Goal: Obtain resource: Obtain resource

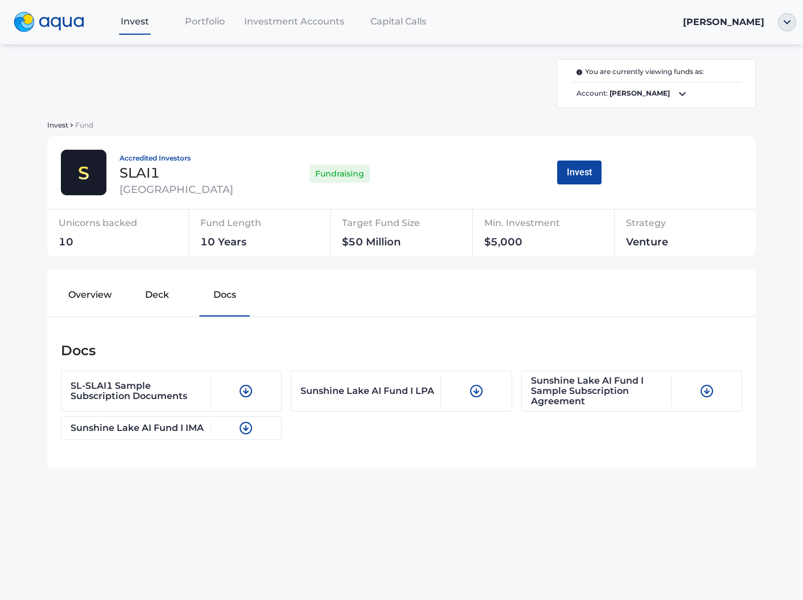
click at [321, 112] on div "You are currently viewing funds as: Account: [PERSON_NAME] Invest Fund Accredit…" at bounding box center [401, 297] width 723 height 477
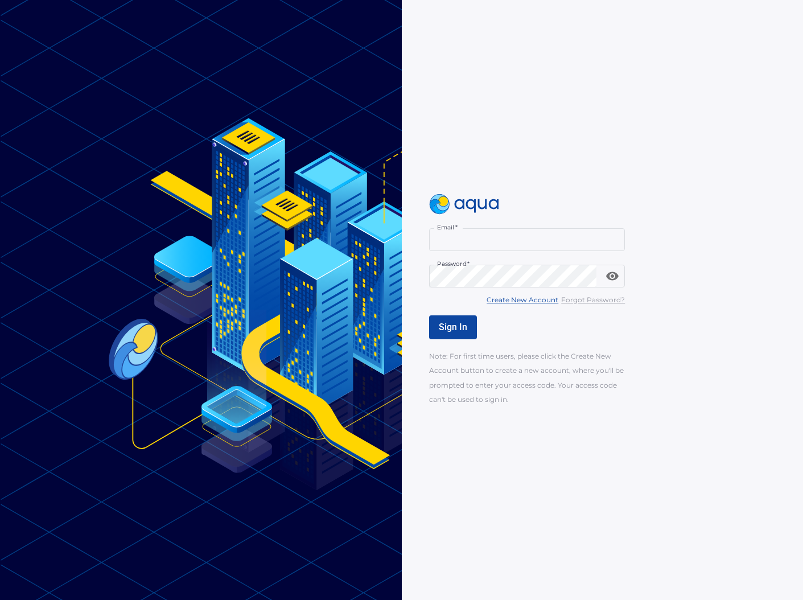
click at [547, 213] on div at bounding box center [527, 204] width 196 height 20
click at [525, 233] on input "Email   *" at bounding box center [527, 239] width 196 height 23
click at [508, 243] on input "Email   *" at bounding box center [527, 239] width 196 height 23
click at [504, 248] on input "Email   *" at bounding box center [527, 239] width 196 height 23
click at [495, 245] on input "Email   *" at bounding box center [527, 239] width 196 height 23
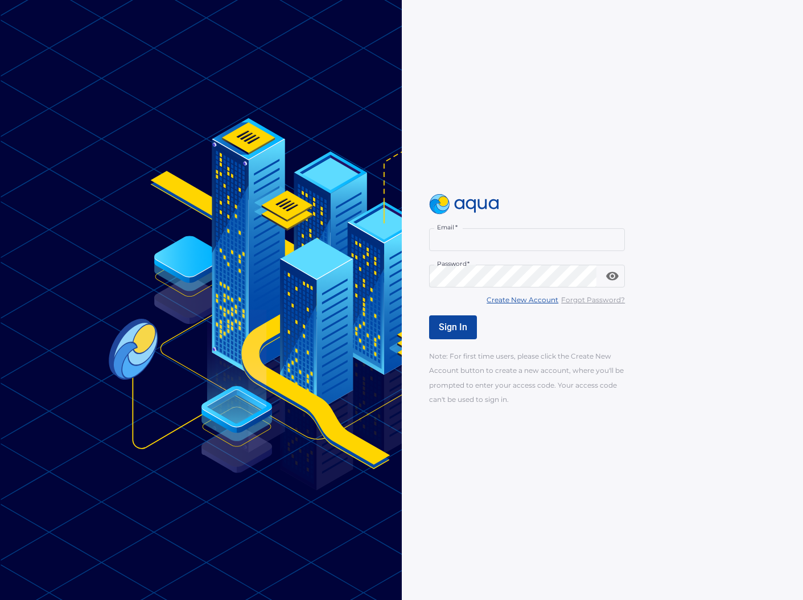
type input "**********"
click at [450, 325] on span "Sign In" at bounding box center [453, 327] width 28 height 11
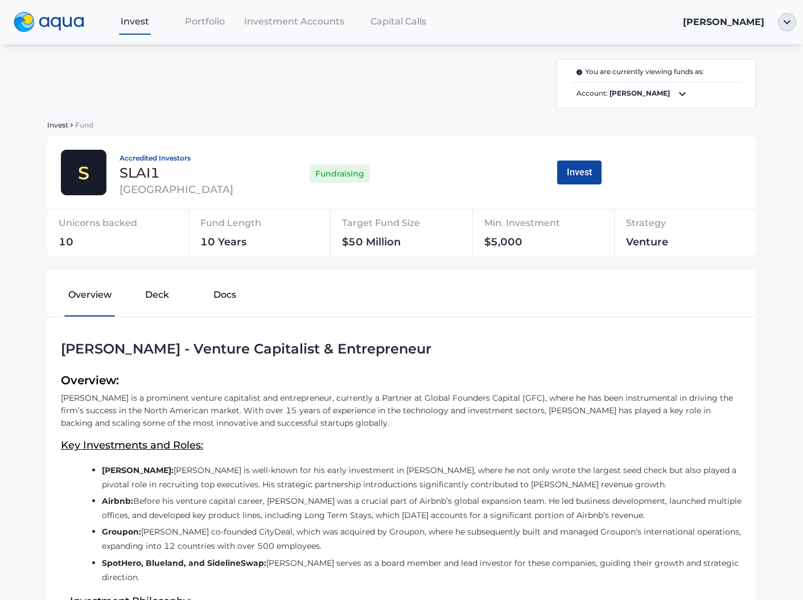
click at [162, 297] on button "Deck" at bounding box center [157, 297] width 67 height 36
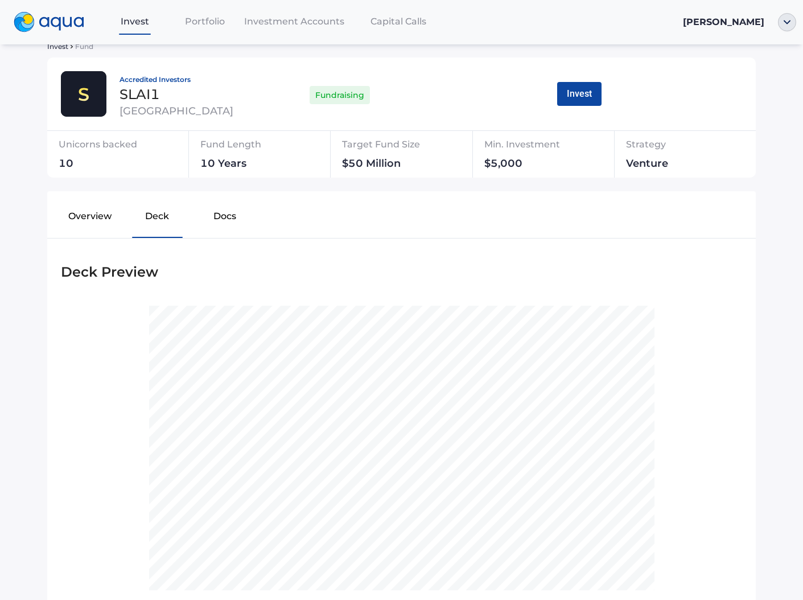
scroll to position [165, 0]
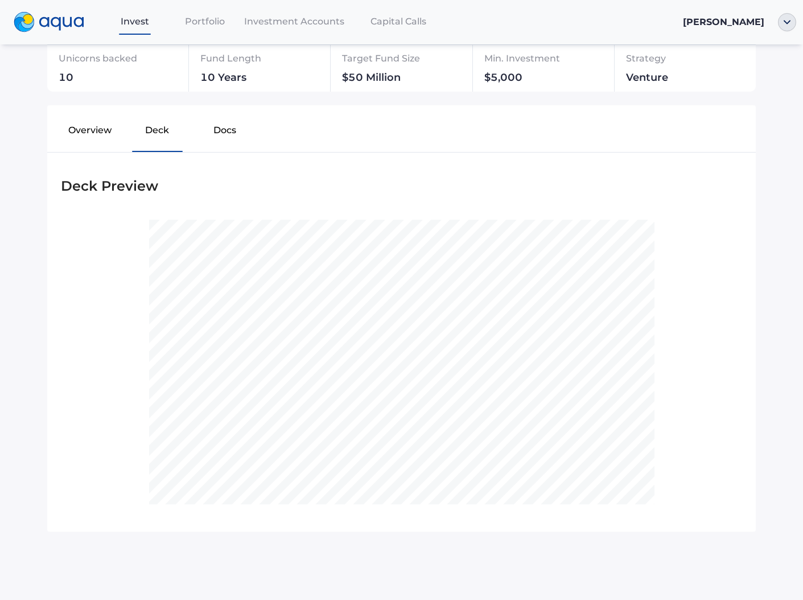
click at [219, 132] on button "Docs" at bounding box center [224, 132] width 67 height 36
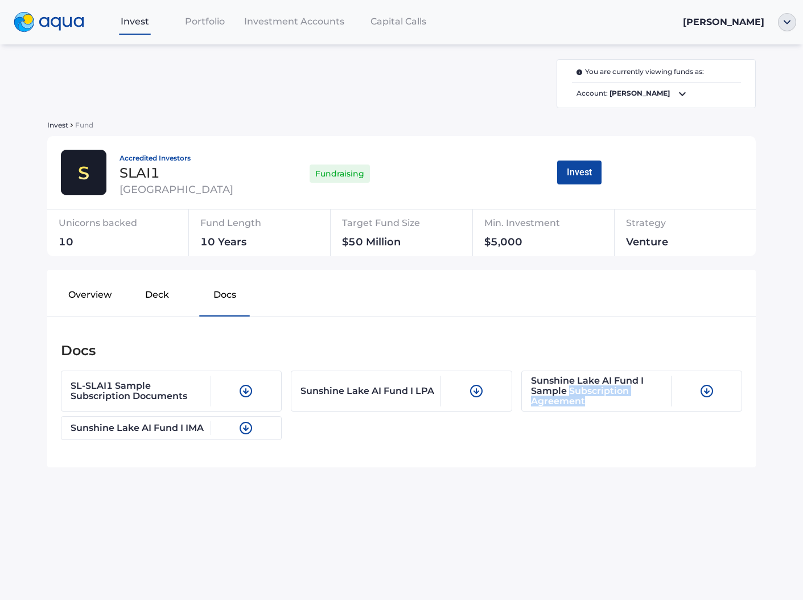
click at [542, 424] on div "SL-SLAI1 Sample Subscription Documents Sunshine Lake AI Fund I LPA Sunshine Lak…" at bounding box center [401, 403] width 691 height 74
click at [564, 399] on div "Sunshine Lake AI Fund I Sample Subscription Agreement" at bounding box center [600, 390] width 143 height 31
